Goal: Task Accomplishment & Management: Use online tool/utility

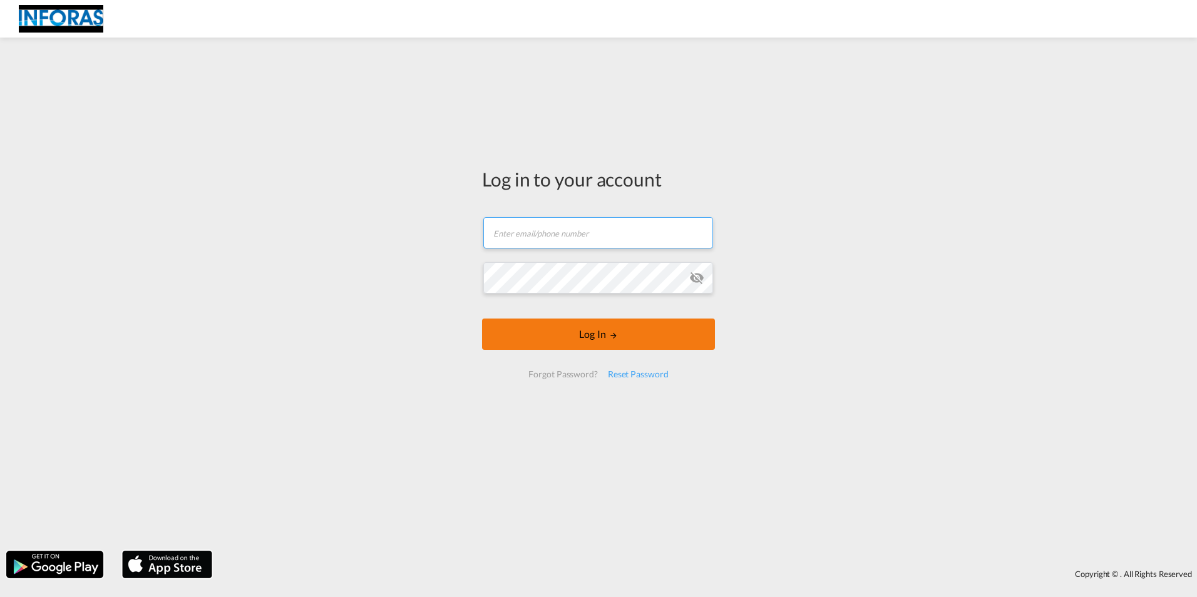
type input "[EMAIL_ADDRESS][DOMAIN_NAME]"
click at [554, 340] on button "Log In" at bounding box center [598, 334] width 233 height 31
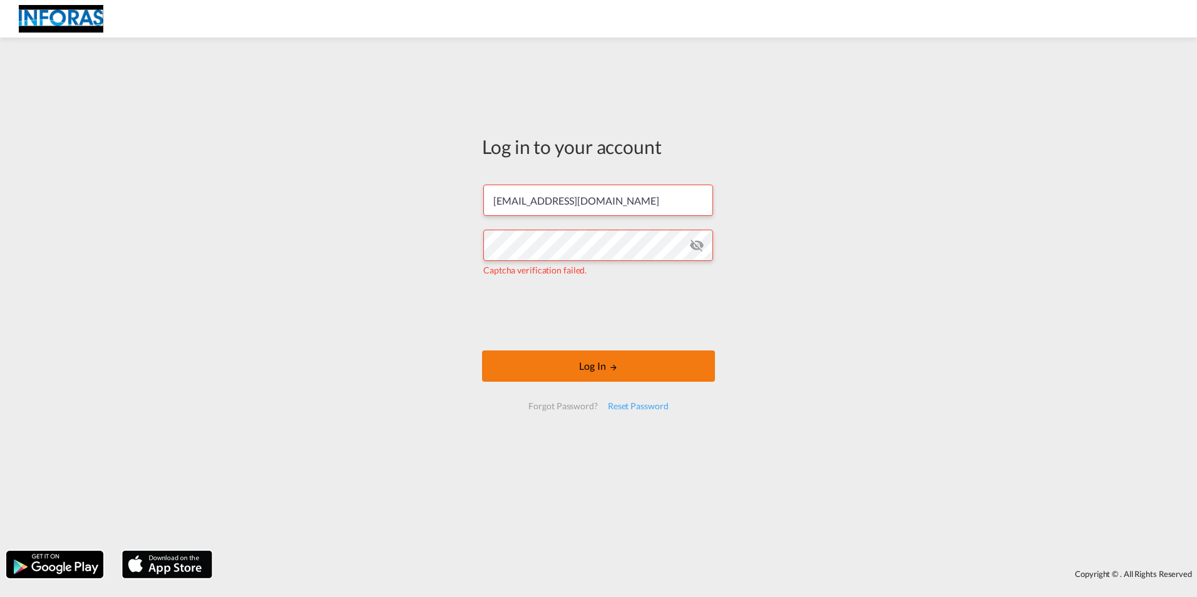
click at [537, 366] on button "Log In" at bounding box center [598, 366] width 233 height 31
